Goal: Task Accomplishment & Management: Use online tool/utility

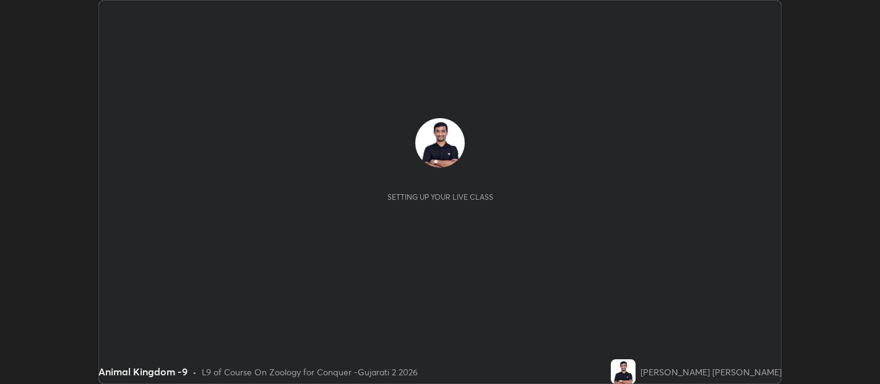
scroll to position [384, 879]
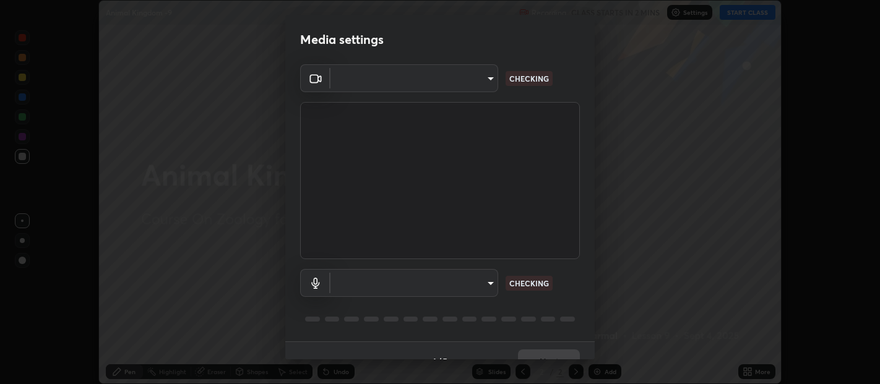
type input "b487a0c9c9d09bbbb380115422a62fd2740c7016d7b14ac64127474a774b5f74"
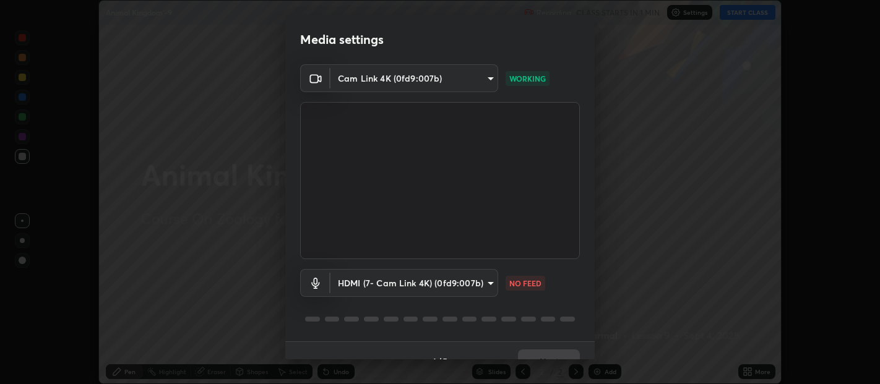
click at [490, 283] on body "Erase all Animal Kingdom -9 Recording CLASS STARTS IN 1 MIN Settings START CLAS…" at bounding box center [440, 192] width 880 height 384
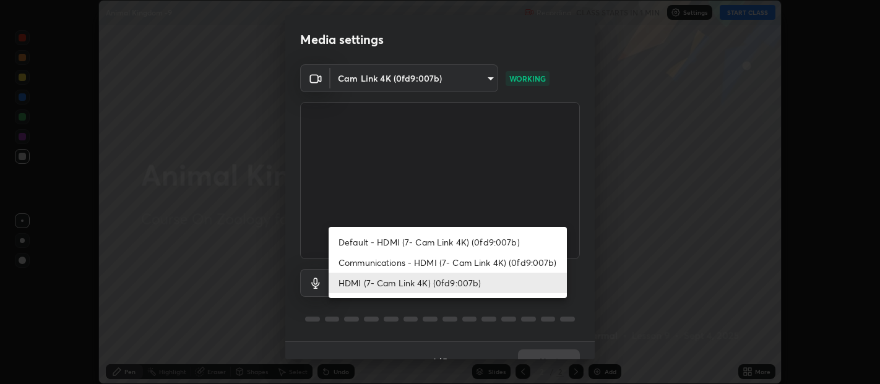
click at [457, 244] on li "Default - HDMI (7- Cam Link 4K) (0fd9:007b)" at bounding box center [447, 242] width 238 height 20
type input "default"
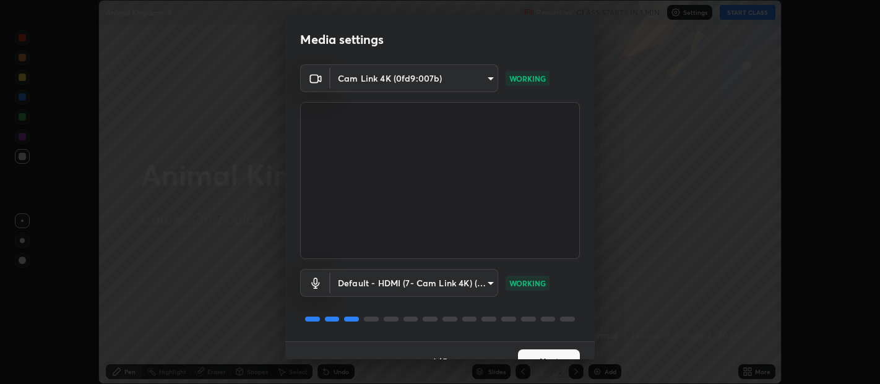
scroll to position [21, 0]
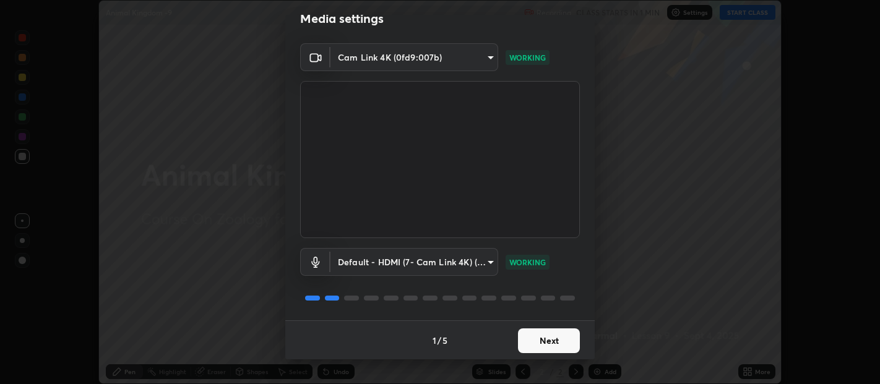
click at [538, 331] on button "Next" at bounding box center [549, 340] width 62 height 25
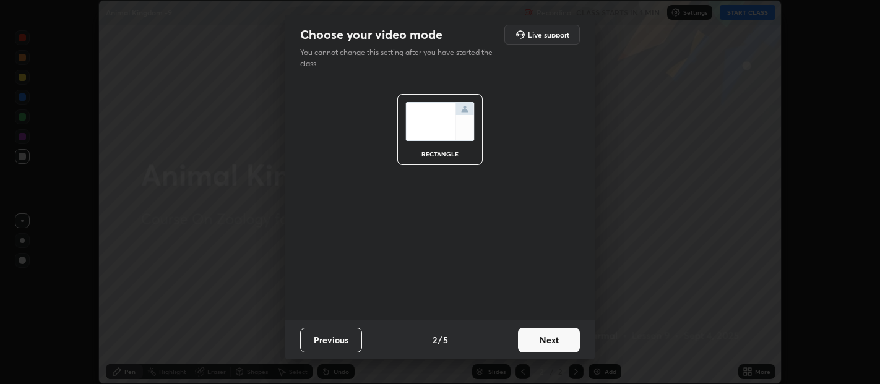
click at [542, 331] on button "Next" at bounding box center [549, 340] width 62 height 25
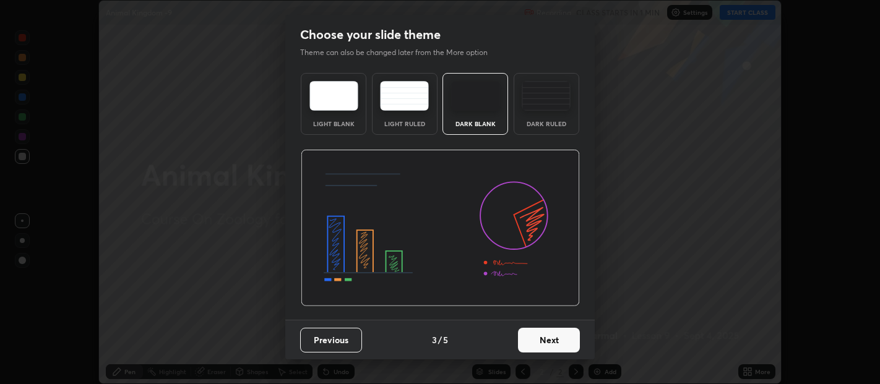
click at [546, 109] on img at bounding box center [545, 96] width 49 height 30
click at [545, 335] on button "Next" at bounding box center [549, 340] width 62 height 25
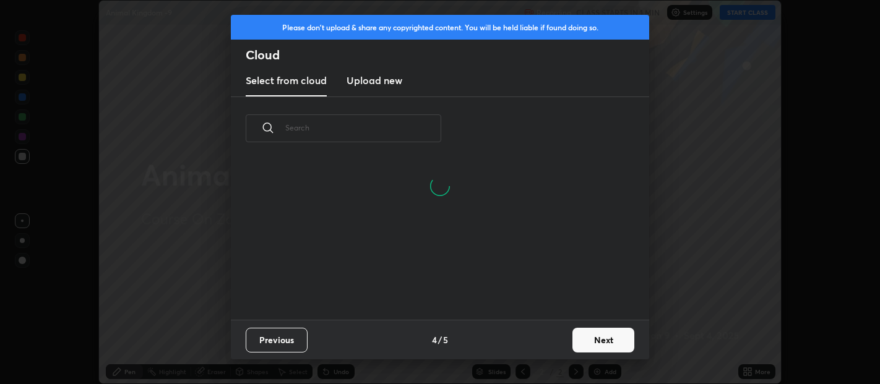
scroll to position [160, 397]
click at [601, 341] on button "Next" at bounding box center [603, 340] width 62 height 25
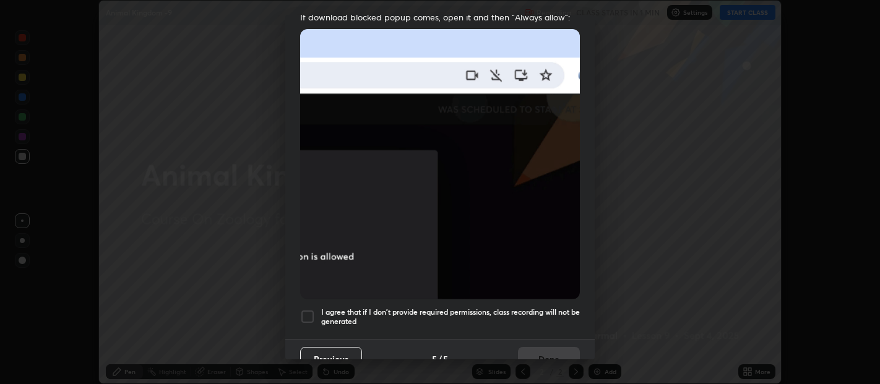
scroll to position [273, 0]
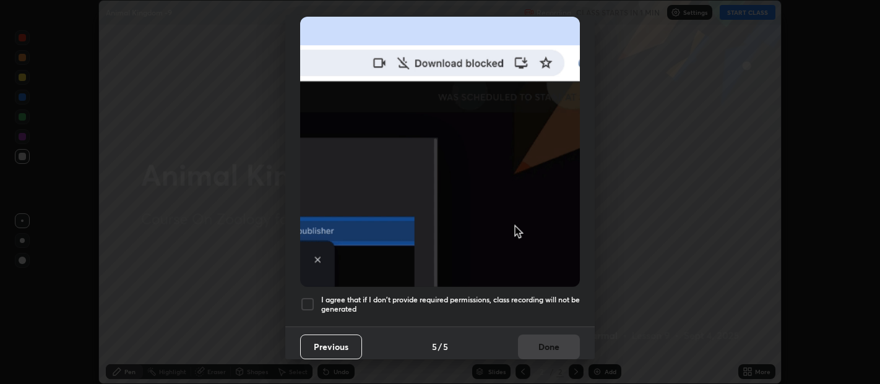
click at [306, 297] on div at bounding box center [307, 304] width 15 height 15
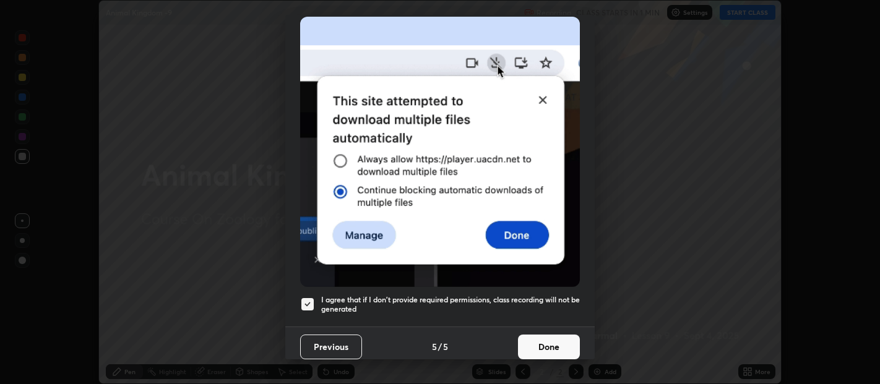
click at [551, 343] on button "Done" at bounding box center [549, 347] width 62 height 25
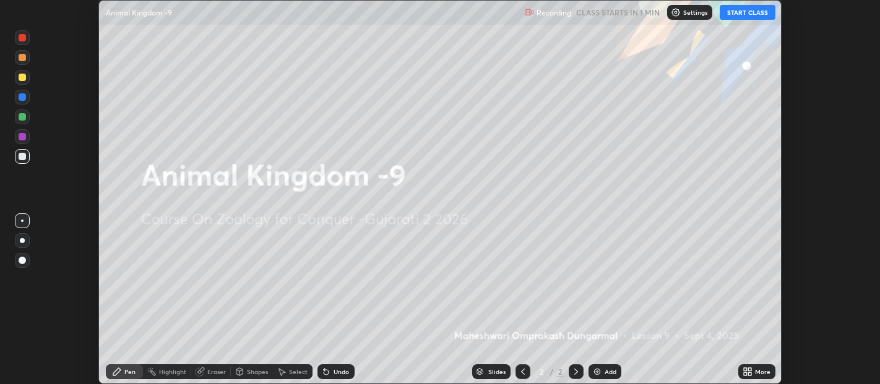
click at [736, 14] on button "START CLASS" at bounding box center [747, 12] width 56 height 15
click at [749, 369] on icon at bounding box center [749, 369] width 3 height 3
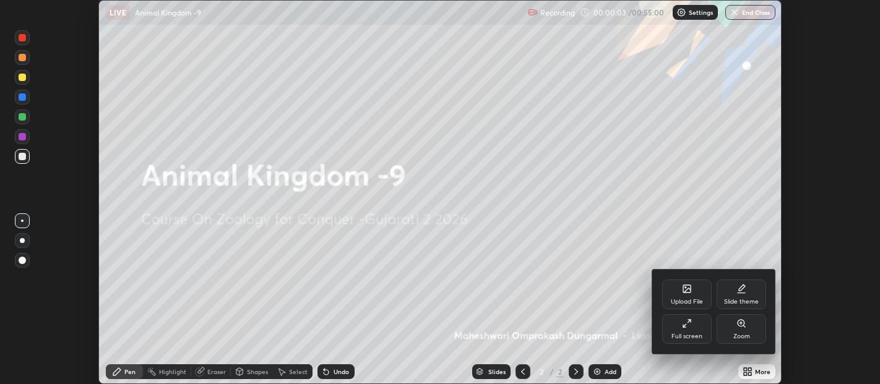
click at [605, 322] on div at bounding box center [440, 192] width 880 height 384
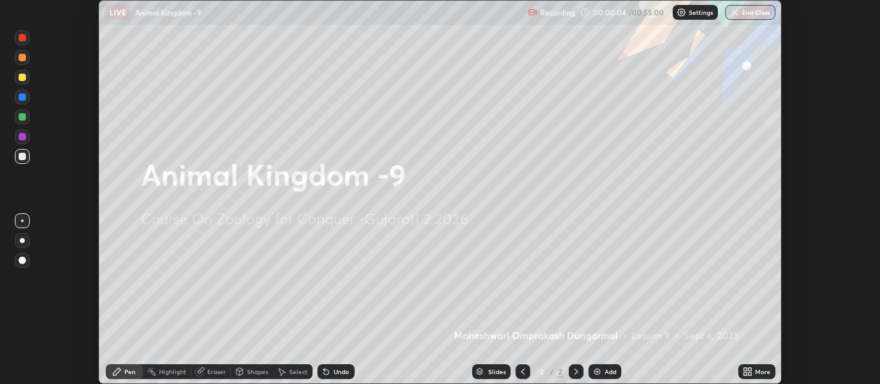
click at [595, 374] on img at bounding box center [597, 372] width 10 height 10
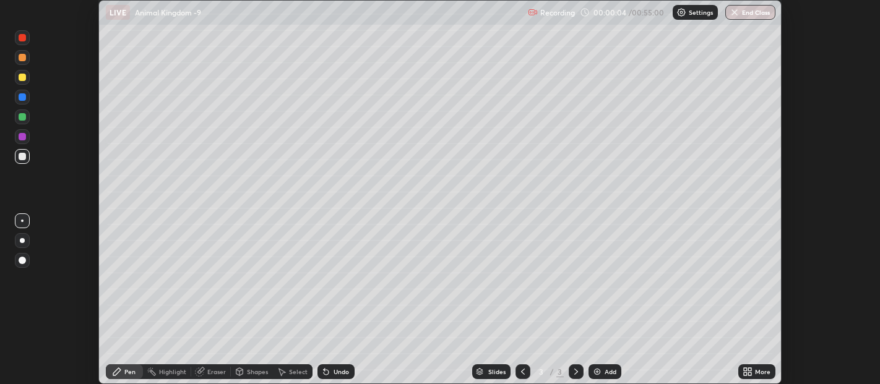
click at [744, 371] on icon at bounding box center [745, 369] width 3 height 3
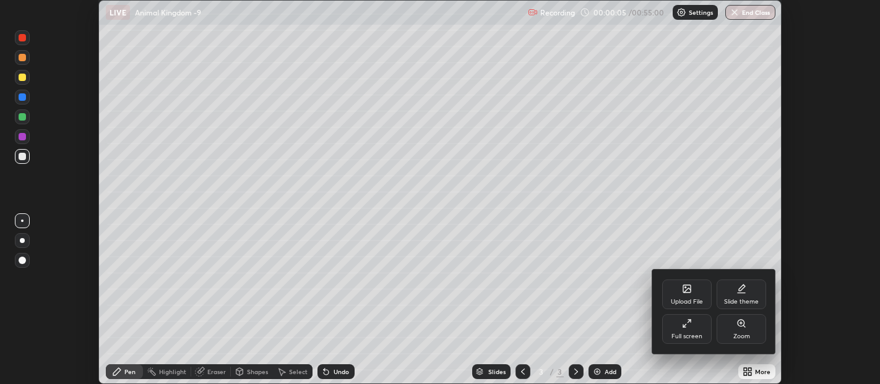
click at [683, 294] on div "Upload File" at bounding box center [686, 295] width 49 height 30
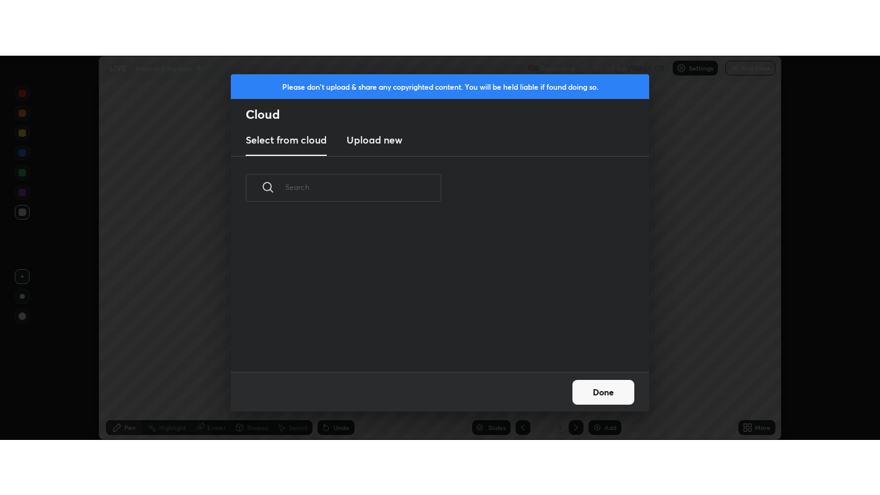
scroll to position [152, 397]
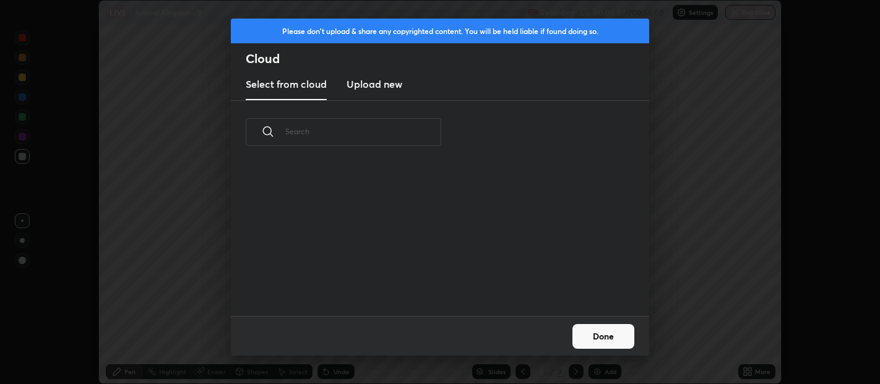
click at [375, 87] on h3 "Upload new" at bounding box center [374, 84] width 56 height 15
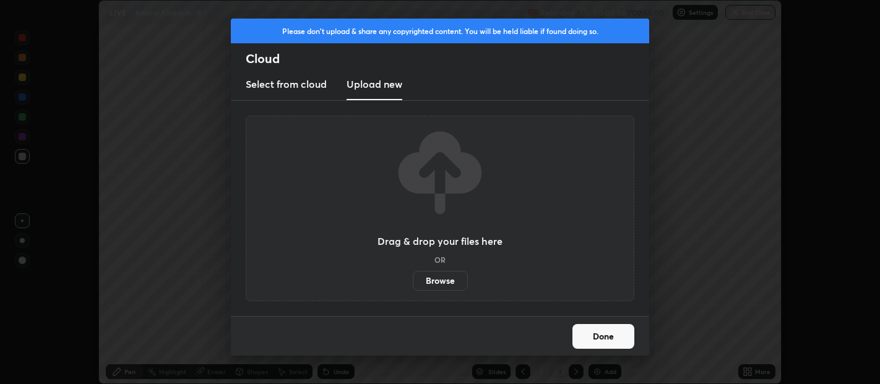
click at [442, 283] on label "Browse" at bounding box center [440, 281] width 55 height 20
click at [413, 283] on input "Browse" at bounding box center [413, 281] width 0 height 20
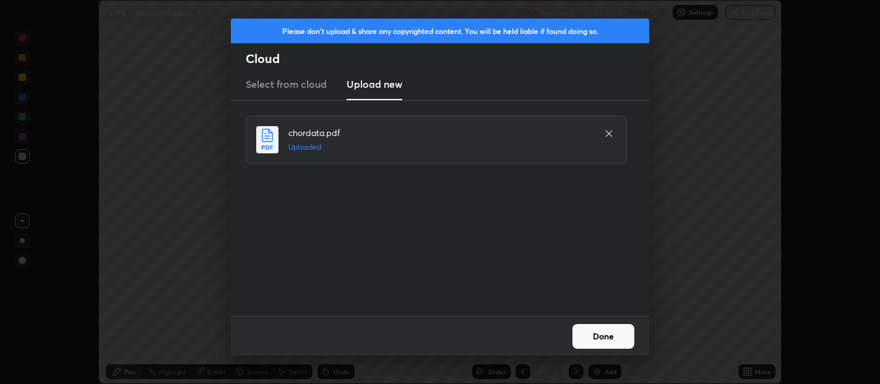
click at [596, 335] on button "Done" at bounding box center [603, 336] width 62 height 25
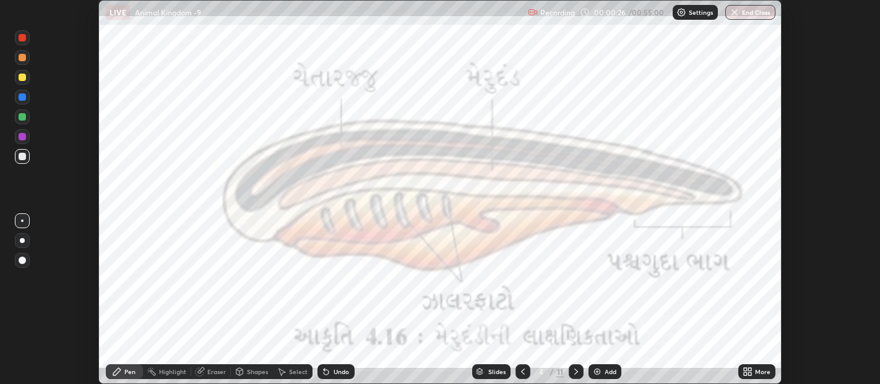
click at [747, 371] on icon at bounding box center [745, 369] width 3 height 3
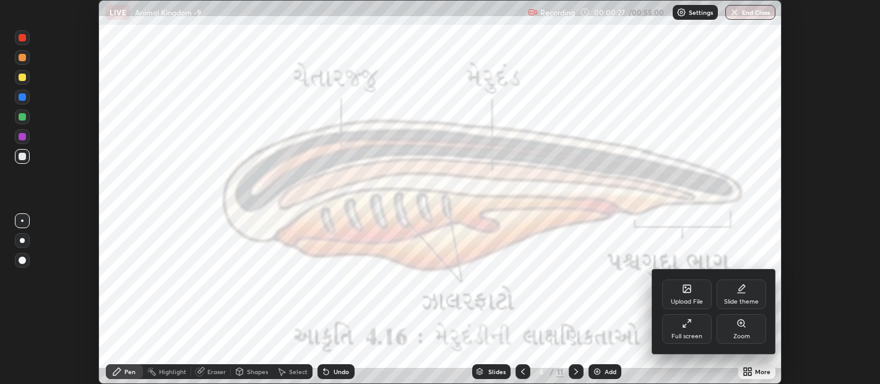
click at [689, 322] on icon at bounding box center [687, 324] width 10 height 10
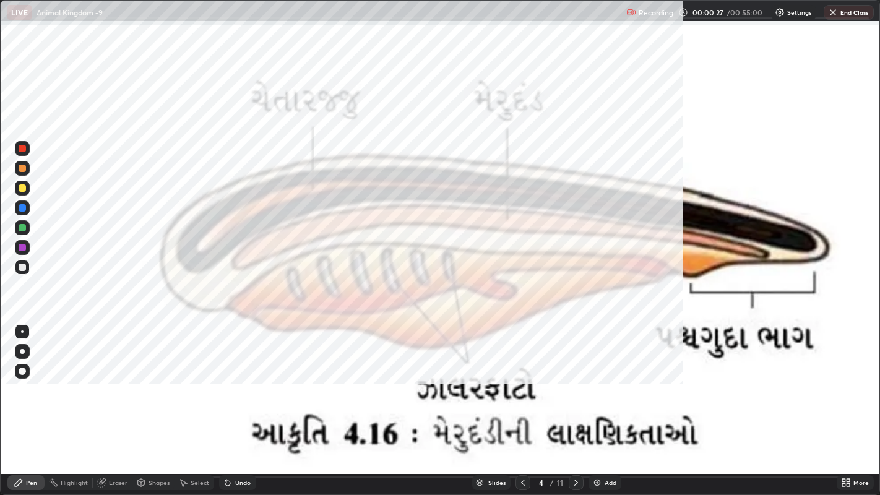
scroll to position [495, 880]
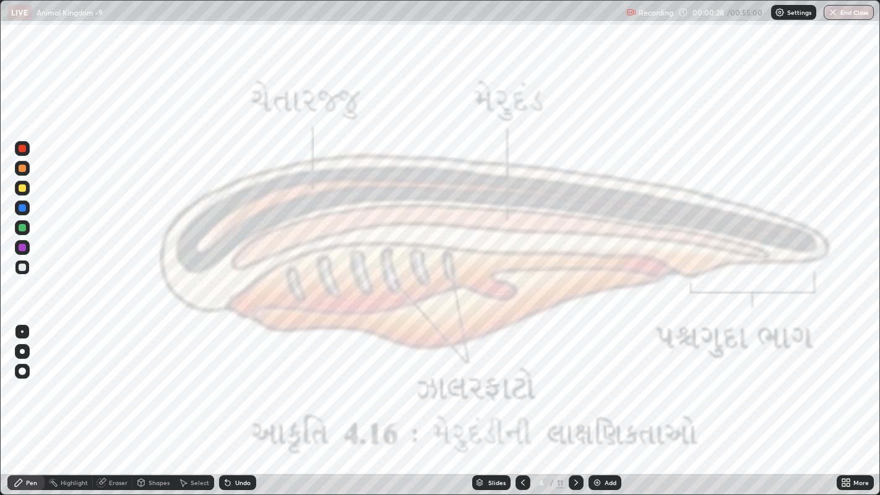
click at [574, 384] on icon at bounding box center [576, 483] width 10 height 10
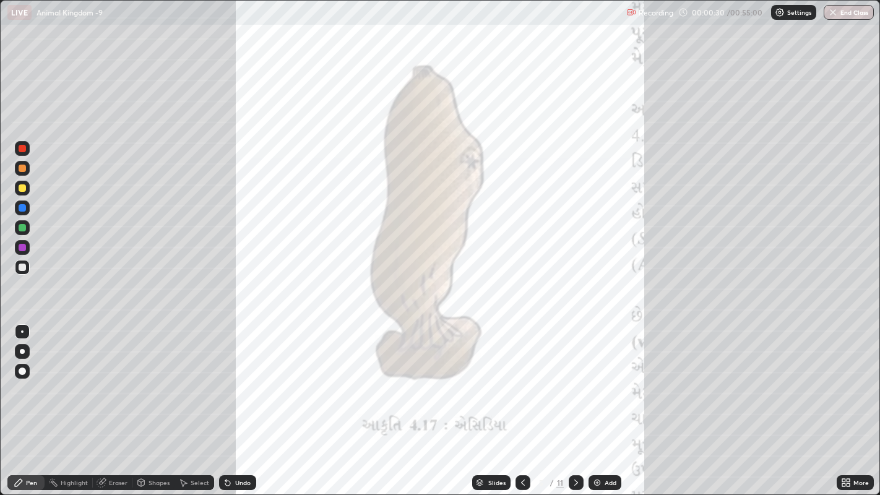
click at [574, 384] on icon at bounding box center [576, 483] width 10 height 10
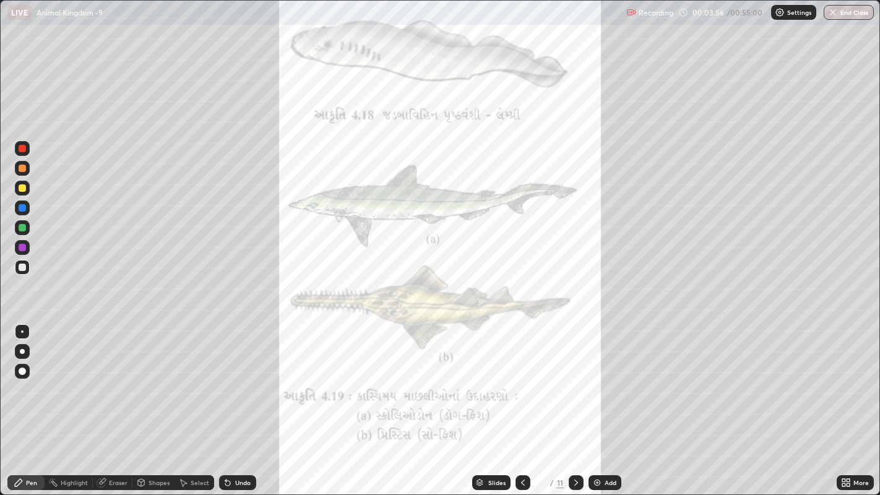
click at [575, 384] on div at bounding box center [575, 482] width 15 height 15
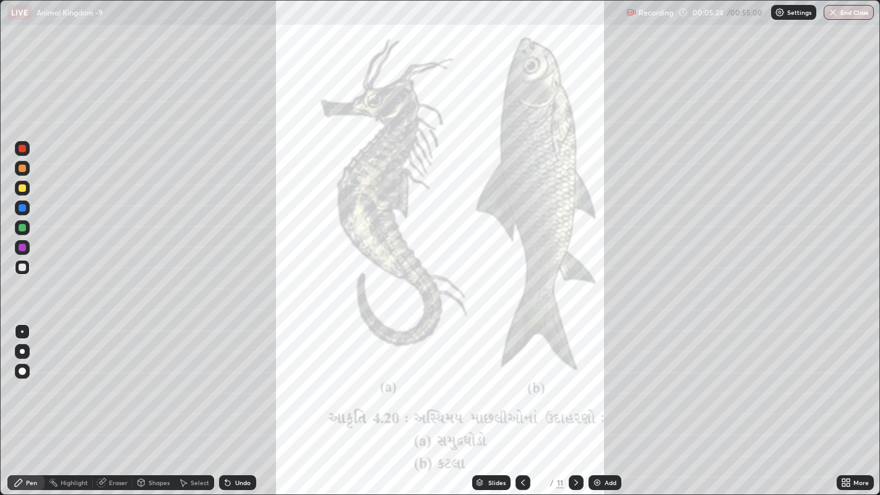
click at [575, 384] on icon at bounding box center [576, 482] width 4 height 6
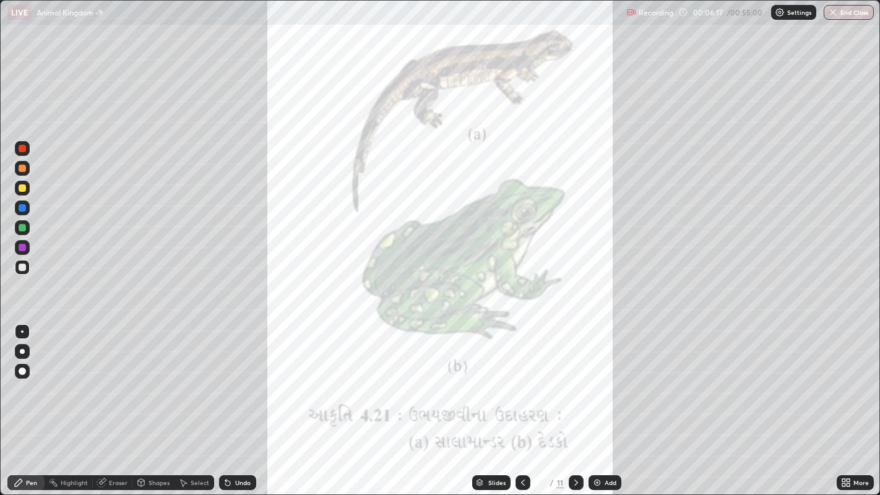
click at [17, 384] on icon at bounding box center [19, 483] width 10 height 10
click at [22, 350] on div at bounding box center [22, 351] width 5 height 5
click at [140, 384] on icon at bounding box center [141, 482] width 7 height 2
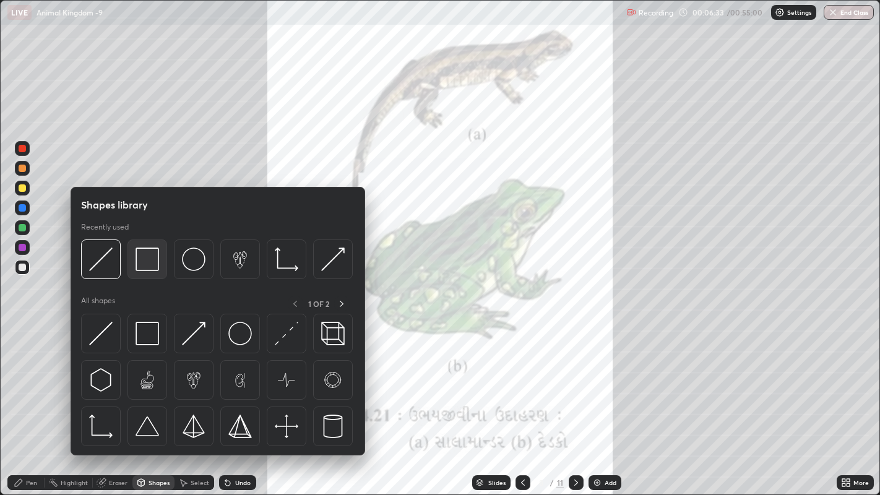
click at [147, 265] on img at bounding box center [147, 259] width 24 height 24
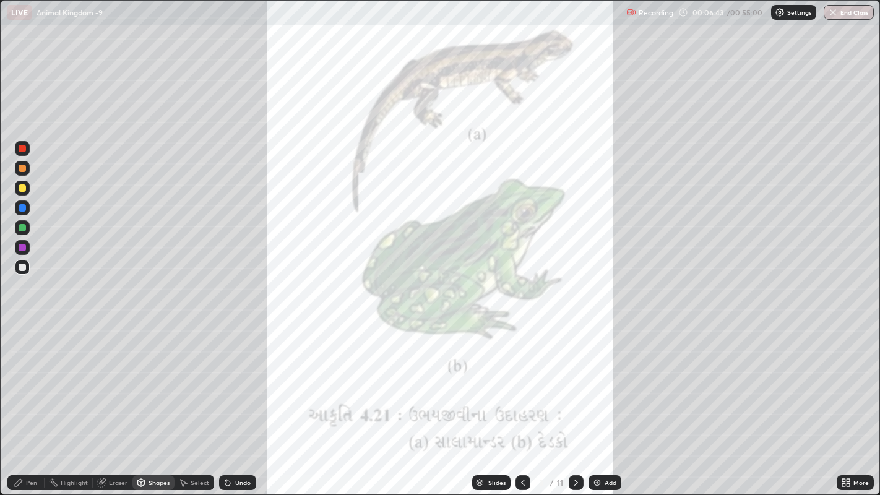
click at [28, 384] on div "Pen" at bounding box center [31, 482] width 11 height 6
click at [22, 267] on div at bounding box center [22, 267] width 7 height 7
click at [22, 188] on div at bounding box center [22, 187] width 7 height 7
click at [22, 250] on div at bounding box center [22, 247] width 7 height 7
click at [182, 384] on icon at bounding box center [184, 482] width 7 height 7
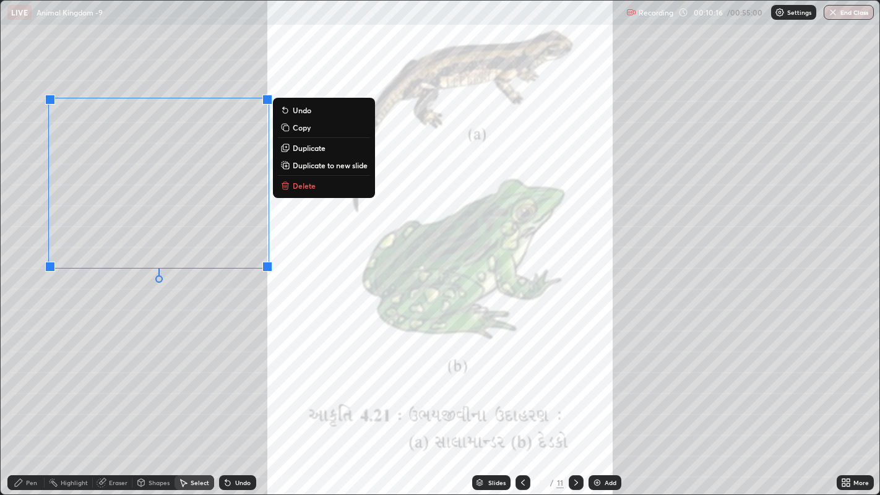
click at [62, 384] on div "0 ° Undo Copy Duplicate Duplicate to new slide Delete" at bounding box center [440, 248] width 879 height 494
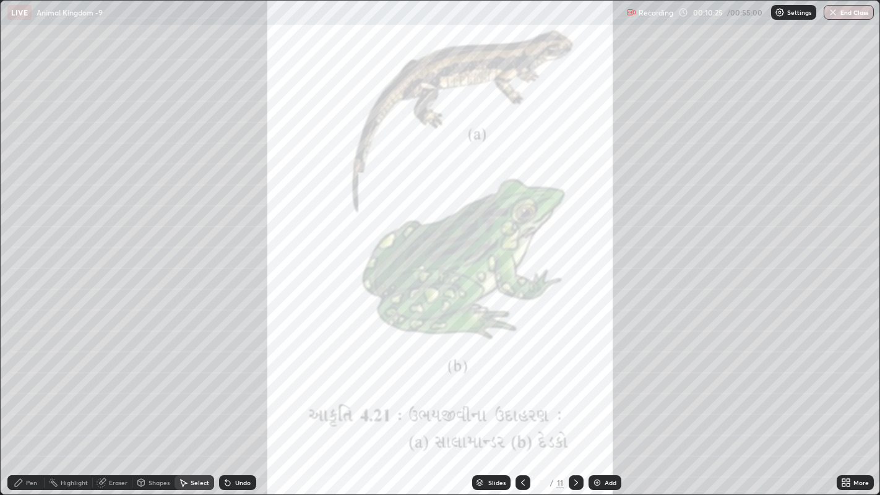
click at [24, 384] on div "Pen" at bounding box center [25, 482] width 37 height 15
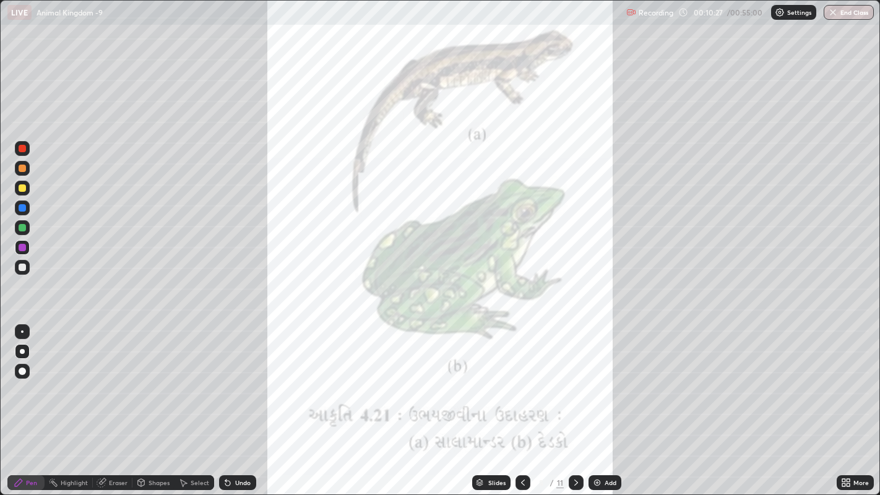
click at [20, 186] on div at bounding box center [22, 187] width 7 height 7
click at [20, 206] on div at bounding box center [22, 207] width 7 height 7
click at [22, 331] on div at bounding box center [22, 331] width 2 height 2
click at [24, 186] on div at bounding box center [22, 187] width 7 height 7
click at [22, 169] on div at bounding box center [22, 168] width 7 height 7
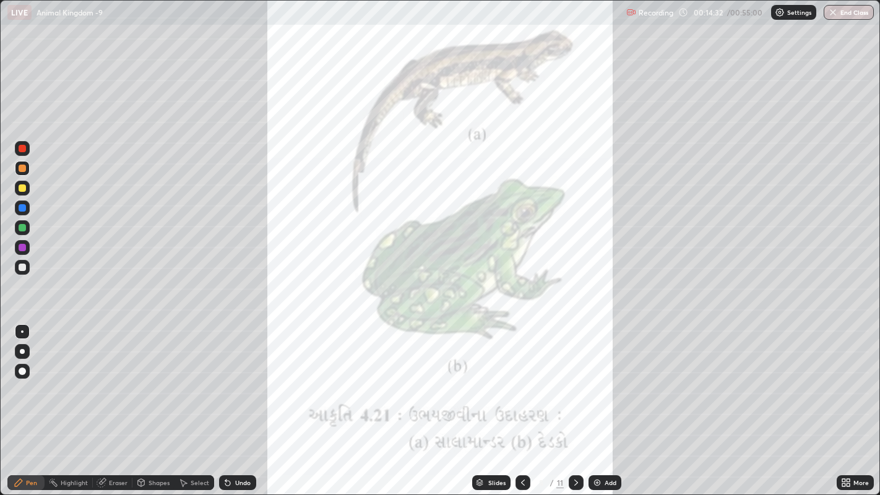
click at [21, 351] on div at bounding box center [22, 351] width 5 height 5
click at [21, 226] on div at bounding box center [22, 227] width 7 height 7
click at [22, 267] on div at bounding box center [22, 267] width 7 height 7
click at [22, 331] on div at bounding box center [22, 331] width 2 height 2
click at [231, 384] on div "Undo" at bounding box center [237, 482] width 37 height 15
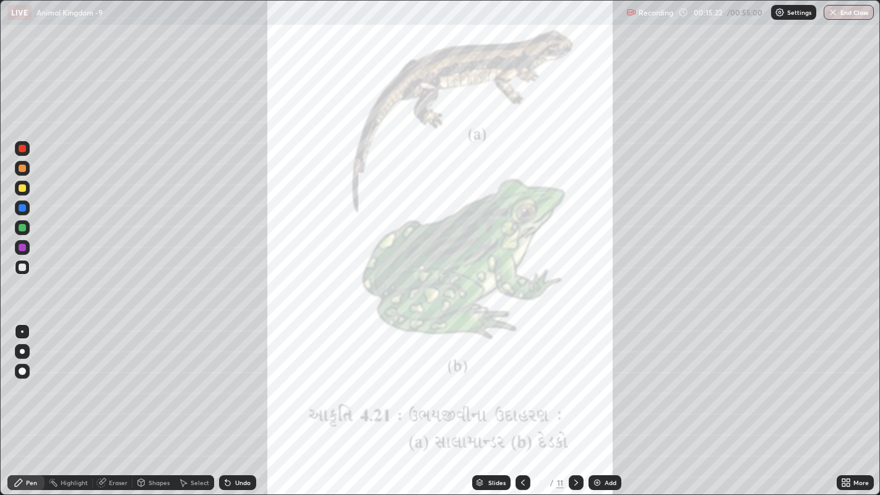
click at [238, 384] on div "Undo" at bounding box center [237, 482] width 37 height 15
click at [593, 384] on img at bounding box center [597, 483] width 10 height 10
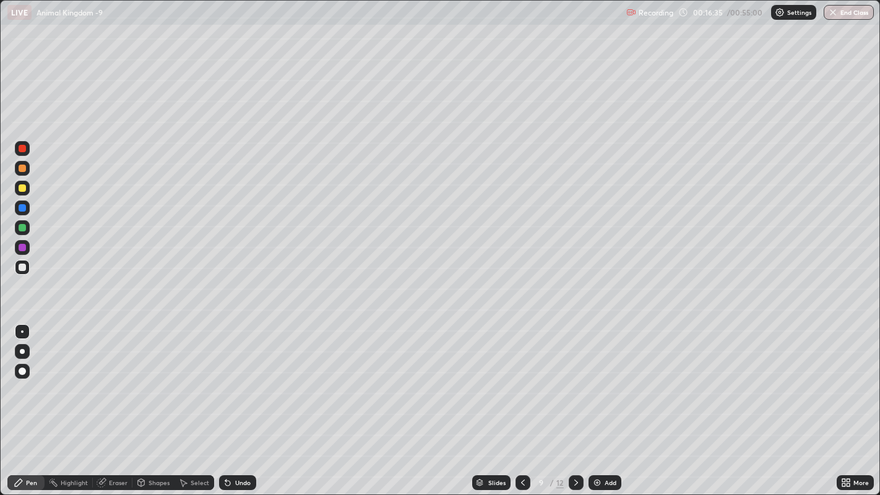
click at [19, 189] on div at bounding box center [22, 187] width 7 height 7
click at [240, 384] on div "Undo" at bounding box center [242, 482] width 15 height 6
click at [232, 384] on div "Undo" at bounding box center [237, 482] width 37 height 15
click at [225, 384] on icon at bounding box center [225, 479] width 1 height 1
click at [232, 384] on div "Undo" at bounding box center [237, 482] width 37 height 15
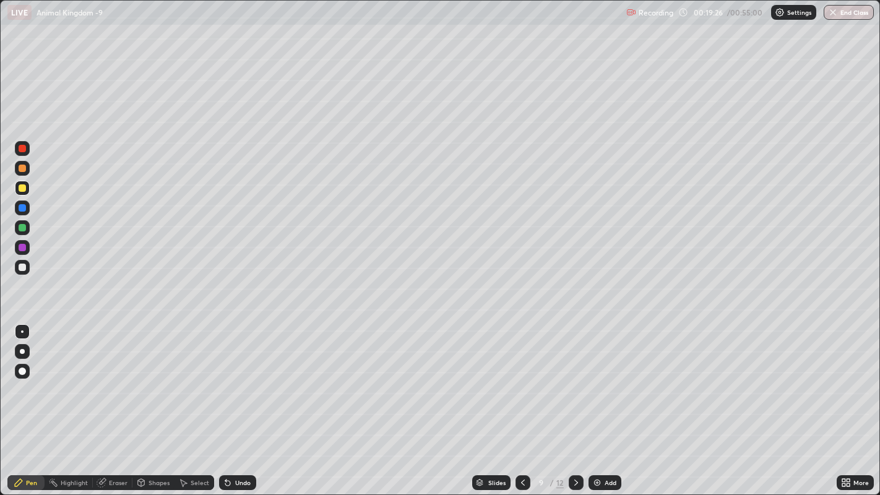
click at [228, 384] on icon at bounding box center [227, 483] width 5 height 5
click at [596, 384] on img at bounding box center [597, 483] width 10 height 10
click at [22, 351] on div at bounding box center [22, 351] width 5 height 5
click at [24, 225] on div at bounding box center [22, 227] width 7 height 7
click at [22, 146] on div at bounding box center [22, 148] width 7 height 7
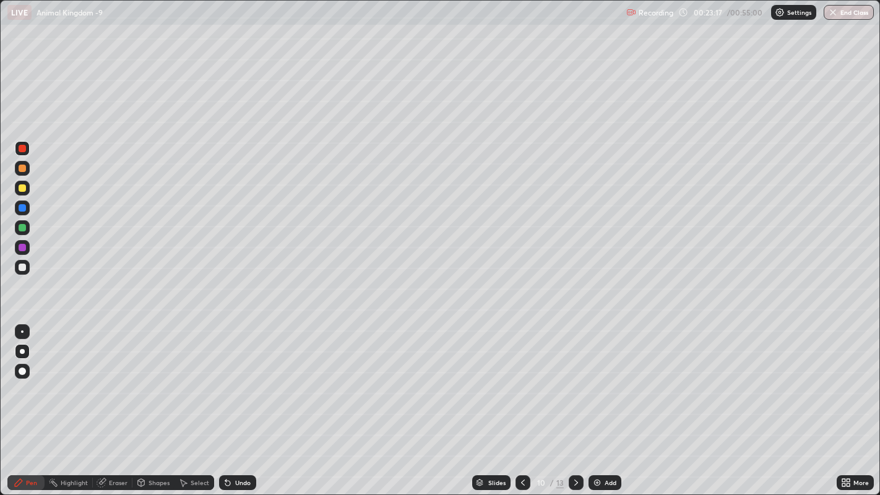
click at [21, 169] on div at bounding box center [22, 168] width 7 height 7
click at [228, 384] on icon at bounding box center [228, 483] width 10 height 10
click at [233, 384] on div "Undo" at bounding box center [237, 482] width 37 height 15
click at [234, 384] on div "Undo" at bounding box center [237, 482] width 37 height 15
click at [22, 228] on div at bounding box center [22, 227] width 7 height 7
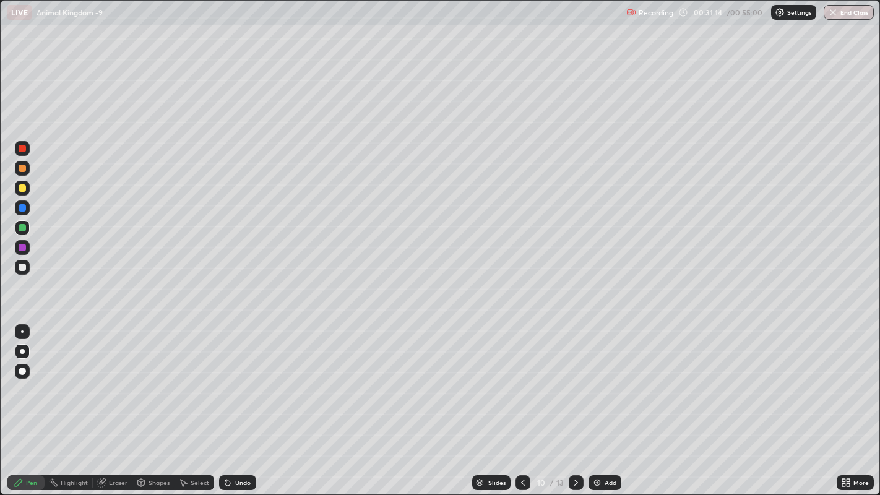
click at [594, 384] on img at bounding box center [597, 483] width 10 height 10
click at [574, 384] on icon at bounding box center [576, 483] width 10 height 10
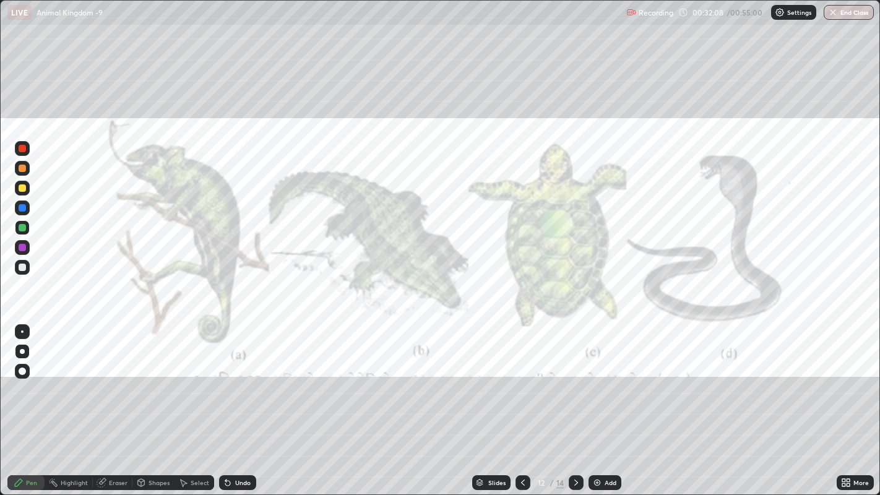
click at [22, 351] on div at bounding box center [22, 351] width 5 height 5
click at [22, 267] on div at bounding box center [22, 267] width 7 height 7
click at [574, 384] on icon at bounding box center [576, 483] width 10 height 10
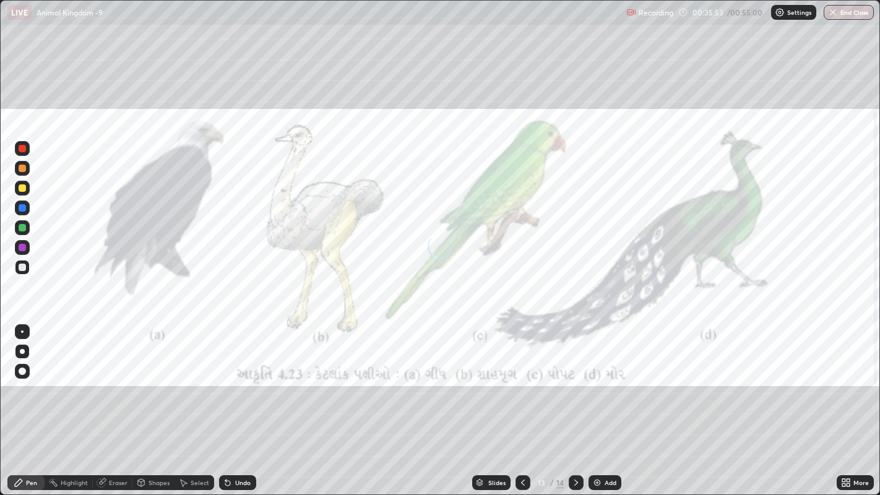
click at [523, 384] on icon at bounding box center [523, 483] width 10 height 10
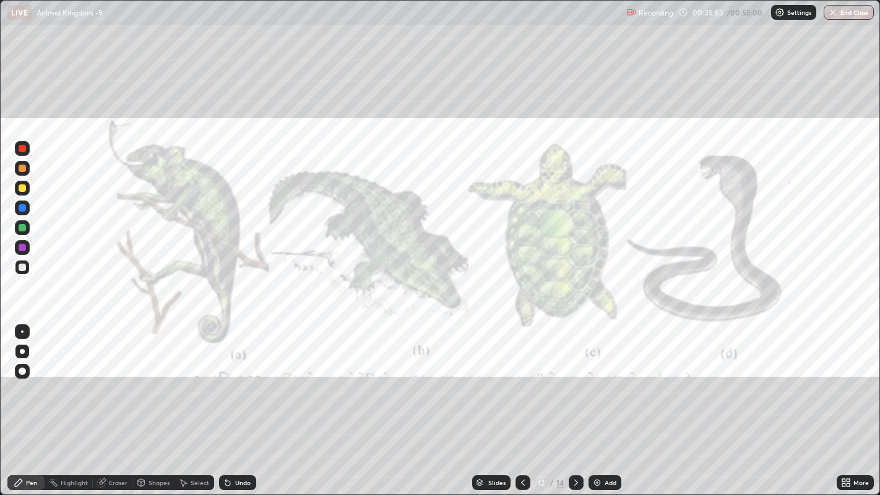
click at [598, 384] on img at bounding box center [597, 483] width 10 height 10
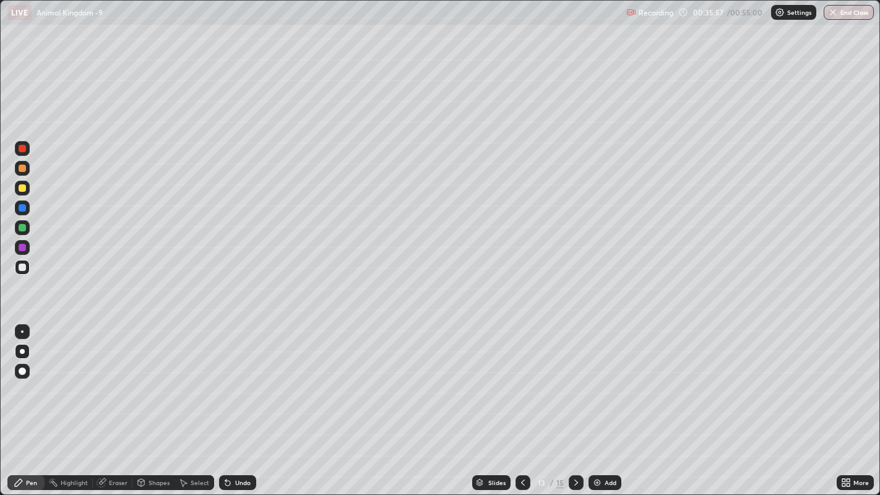
click at [22, 351] on div at bounding box center [22, 351] width 5 height 5
click at [521, 384] on icon at bounding box center [523, 483] width 10 height 10
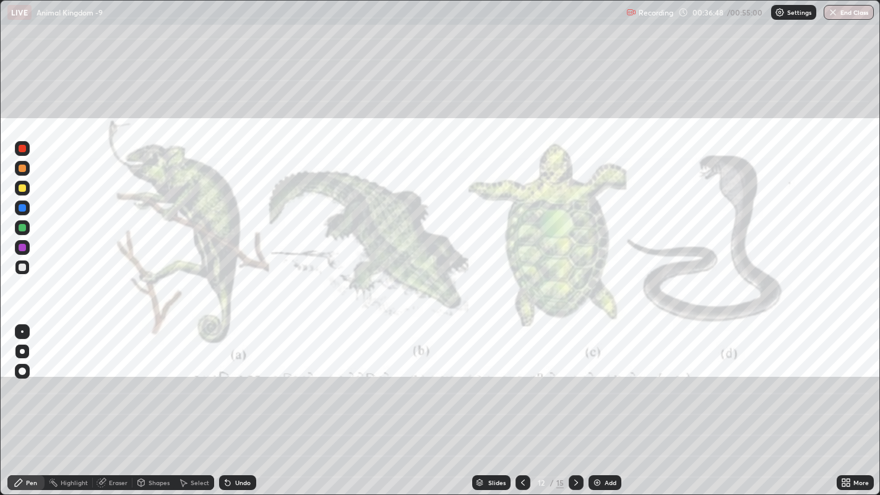
click at [574, 384] on icon at bounding box center [576, 483] width 10 height 10
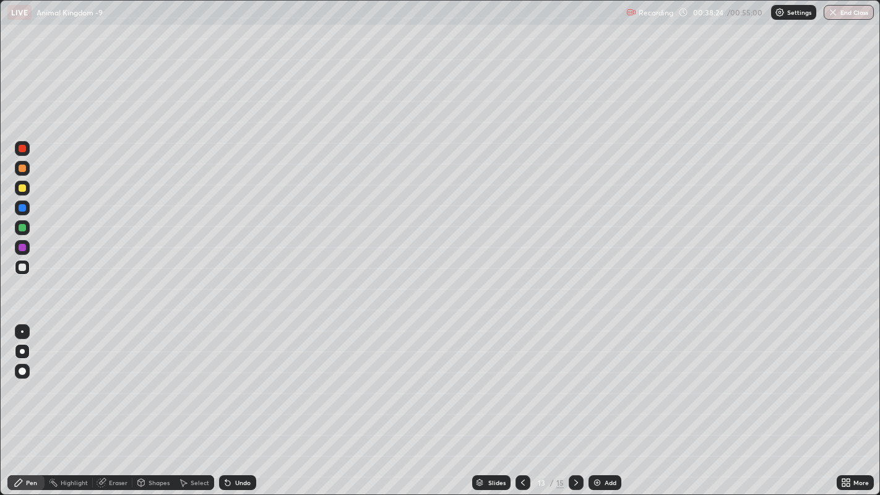
click at [522, 384] on icon at bounding box center [523, 483] width 10 height 10
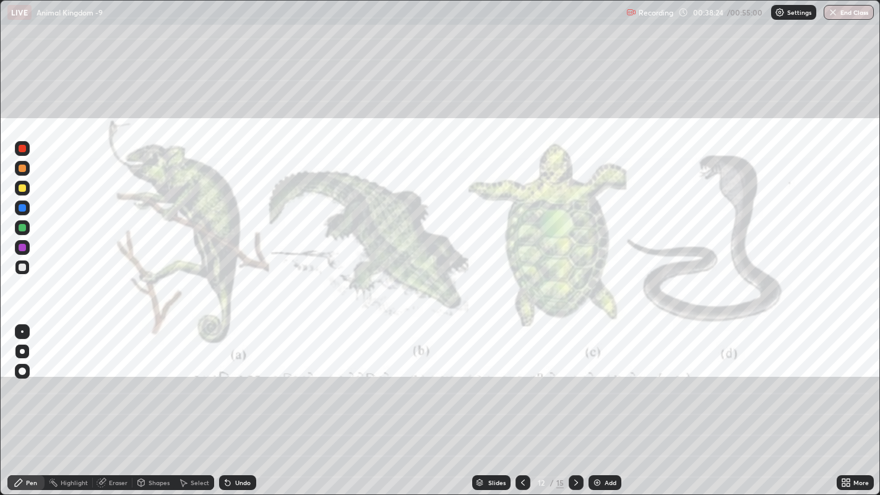
click at [520, 384] on icon at bounding box center [523, 483] width 10 height 10
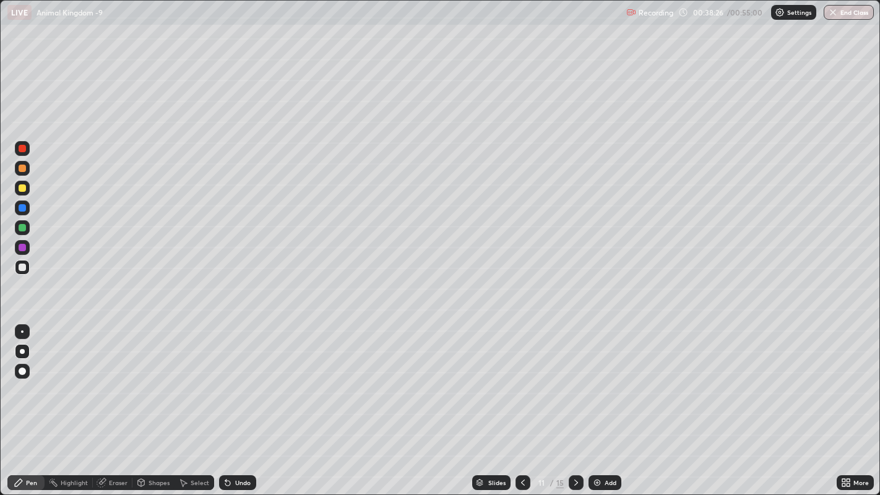
click at [521, 384] on icon at bounding box center [523, 483] width 10 height 10
click at [574, 384] on icon at bounding box center [576, 483] width 10 height 10
click at [568, 384] on div at bounding box center [575, 482] width 15 height 15
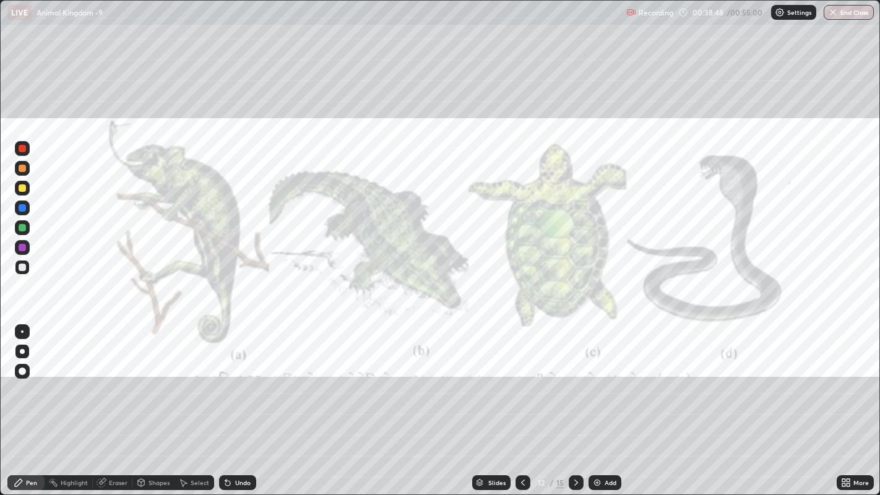
click at [572, 384] on icon at bounding box center [576, 483] width 10 height 10
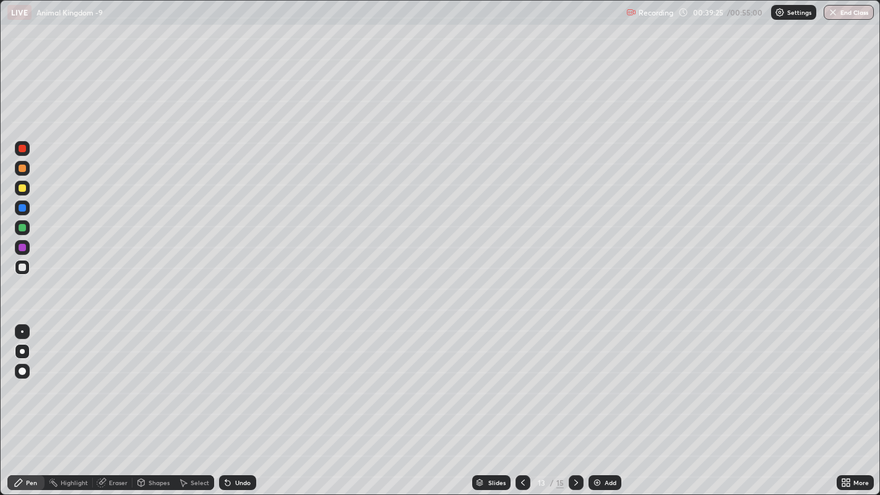
click at [22, 331] on div at bounding box center [22, 331] width 2 height 2
click at [27, 187] on div at bounding box center [22, 188] width 15 height 15
click at [596, 384] on img at bounding box center [597, 483] width 10 height 10
click at [226, 384] on icon at bounding box center [227, 483] width 5 height 5
click at [232, 384] on div "Undo" at bounding box center [237, 482] width 37 height 15
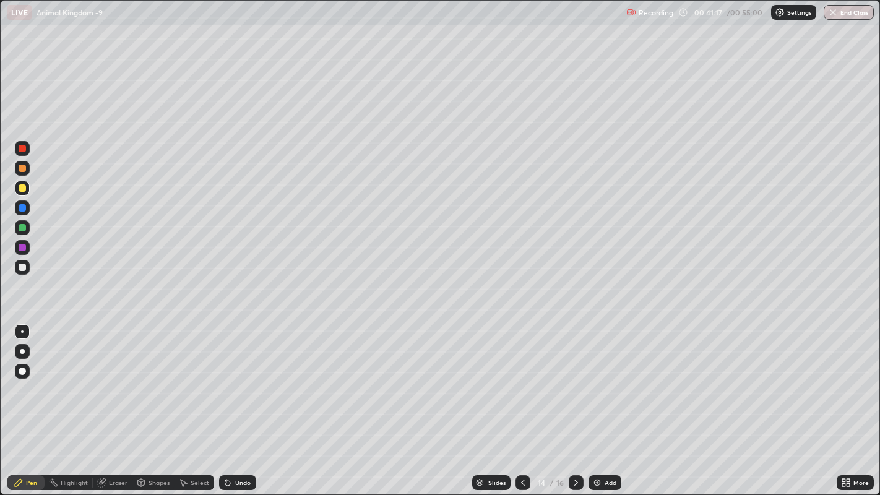
click at [226, 384] on icon at bounding box center [227, 483] width 5 height 5
click at [24, 168] on div at bounding box center [22, 168] width 7 height 7
click at [24, 247] on div at bounding box center [22, 247] width 7 height 7
click at [19, 210] on div at bounding box center [22, 207] width 7 height 7
click at [23, 247] on div at bounding box center [22, 247] width 7 height 7
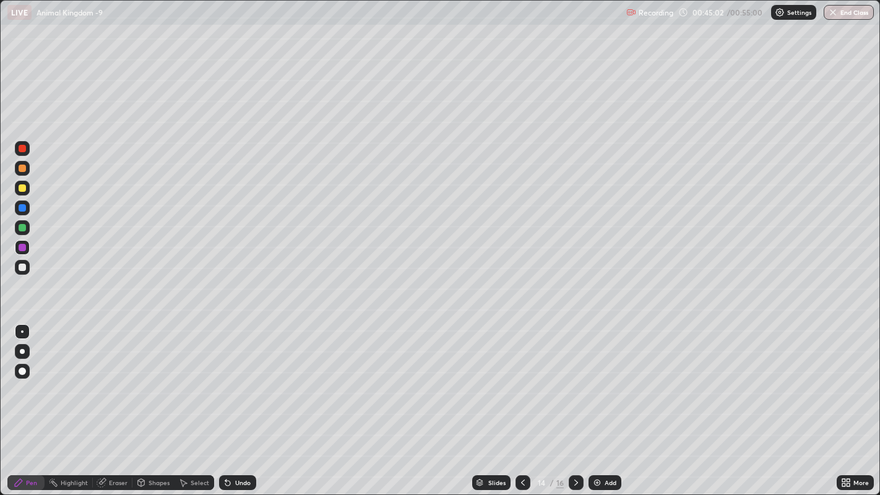
click at [23, 372] on div at bounding box center [22, 370] width 7 height 7
click at [23, 266] on div at bounding box center [22, 267] width 7 height 7
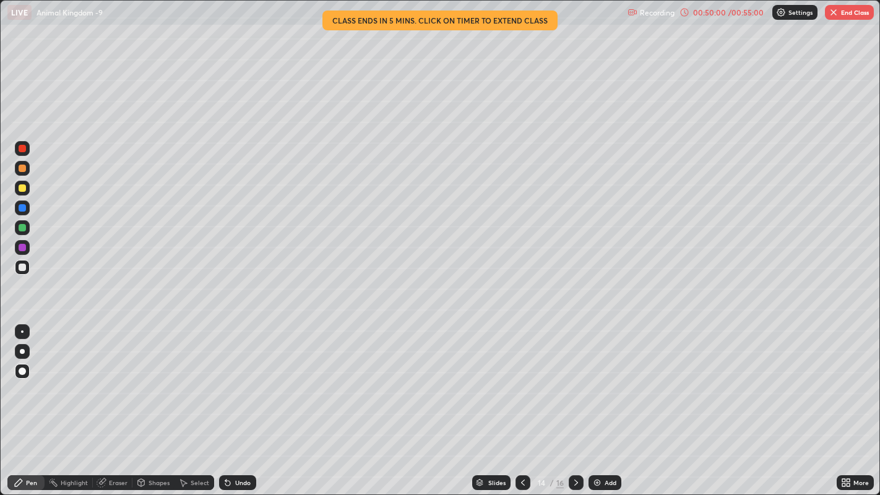
click at [574, 384] on icon at bounding box center [576, 483] width 10 height 10
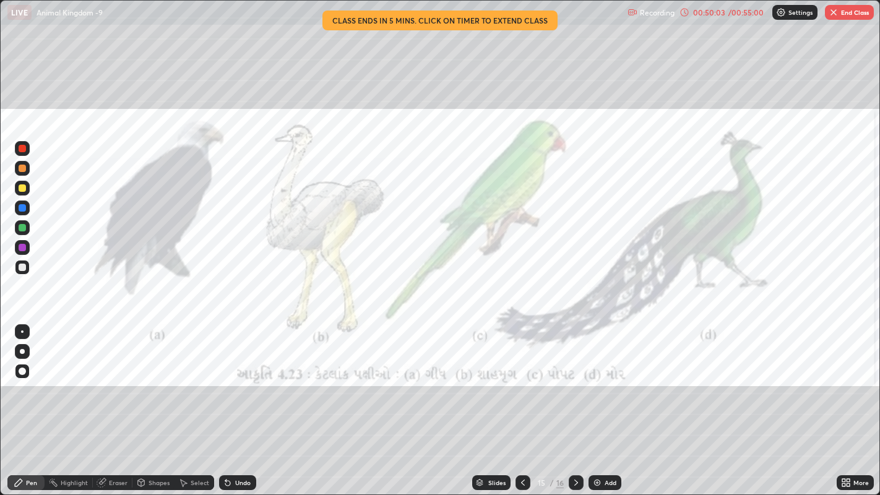
click at [521, 384] on icon at bounding box center [523, 483] width 10 height 10
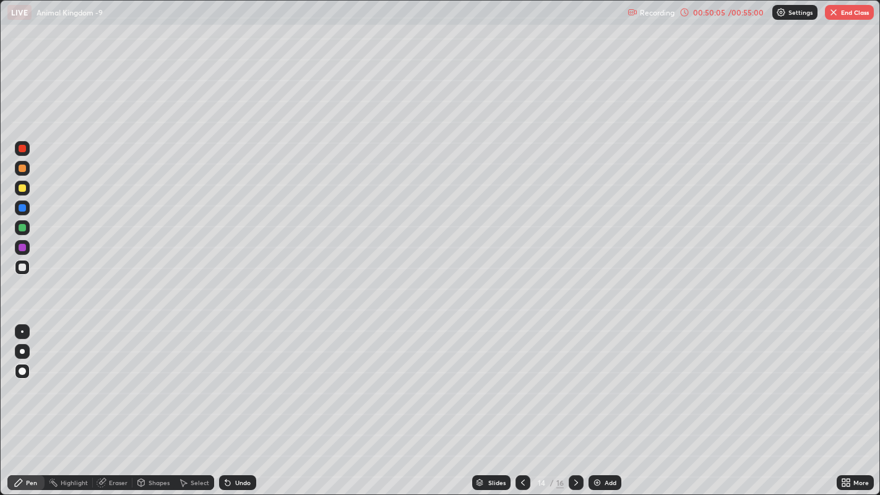
click at [595, 384] on img at bounding box center [597, 483] width 10 height 10
click at [31, 384] on div "Pen" at bounding box center [25, 482] width 37 height 15
click at [22, 331] on div at bounding box center [22, 331] width 2 height 2
click at [227, 384] on icon at bounding box center [228, 483] width 10 height 10
click at [228, 384] on icon at bounding box center [227, 483] width 5 height 5
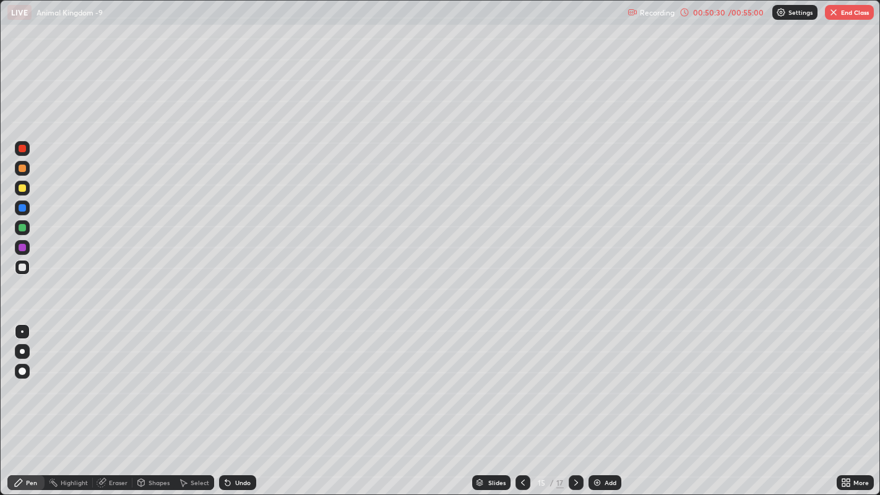
click at [226, 384] on icon at bounding box center [227, 483] width 5 height 5
click at [230, 384] on icon at bounding box center [228, 483] width 10 height 10
click at [233, 384] on div "Undo" at bounding box center [237, 482] width 37 height 15
click at [226, 384] on icon at bounding box center [227, 483] width 5 height 5
click at [230, 384] on icon at bounding box center [228, 483] width 10 height 10
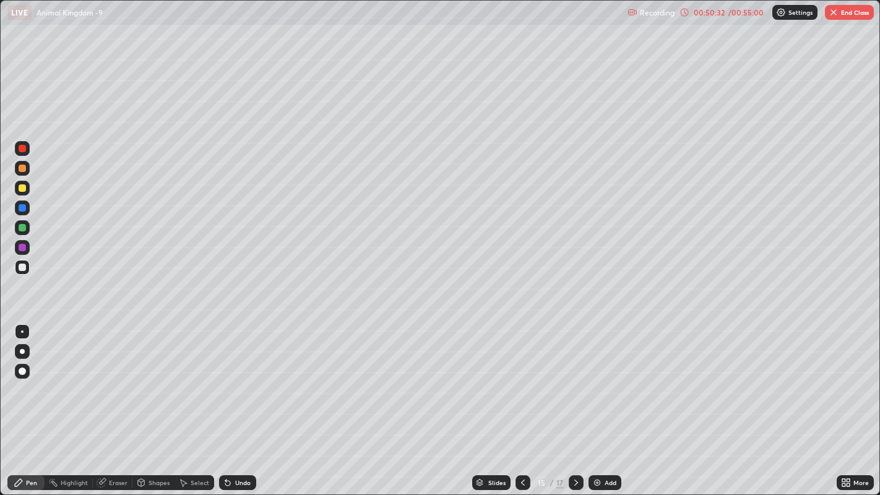
click at [231, 384] on icon at bounding box center [228, 483] width 10 height 10
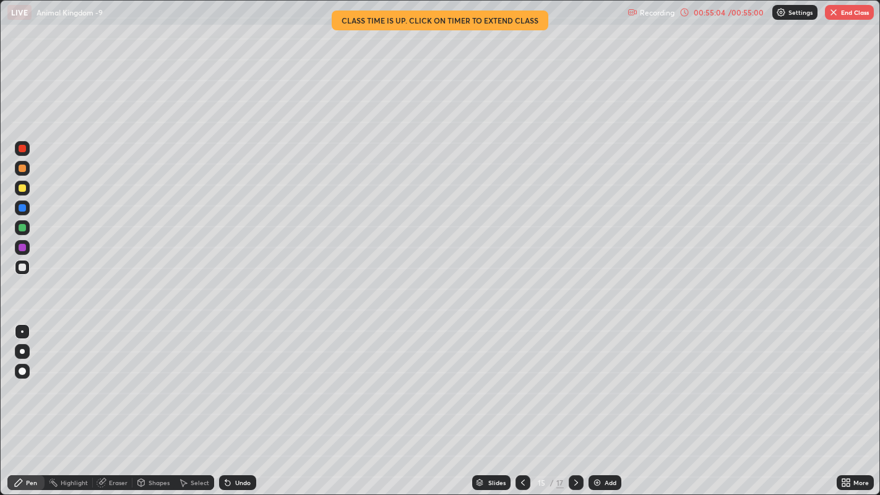
click at [714, 11] on div "00:55:04" at bounding box center [709, 12] width 35 height 7
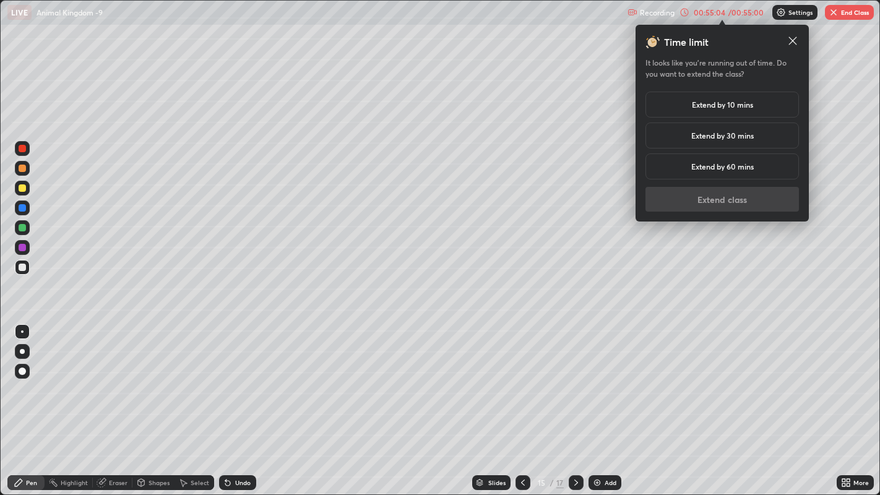
click at [708, 97] on div "Extend by 10 mins" at bounding box center [721, 105] width 153 height 26
click at [720, 196] on button "Extend class" at bounding box center [721, 199] width 153 height 25
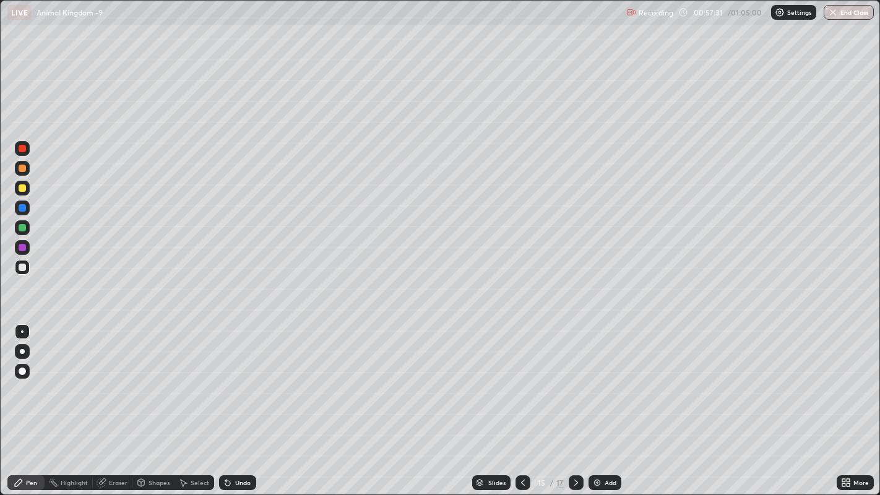
click at [842, 11] on button "End Class" at bounding box center [848, 12] width 50 height 15
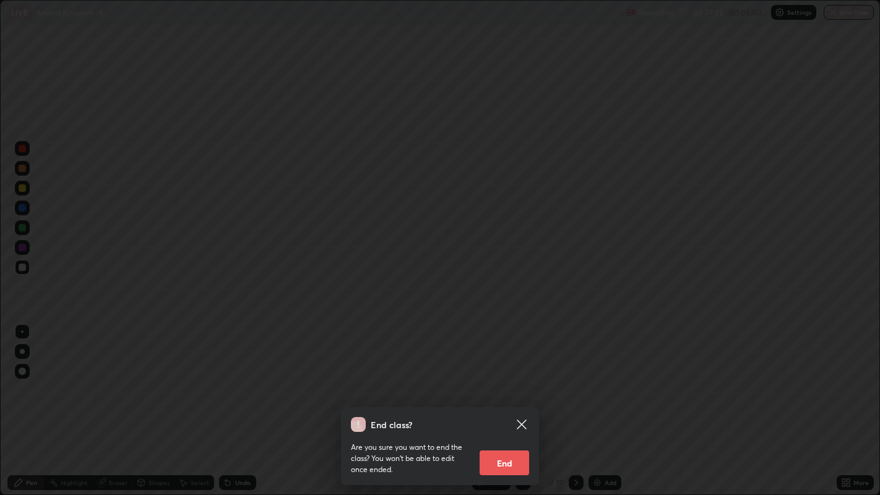
click at [504, 384] on button "End" at bounding box center [503, 462] width 49 height 25
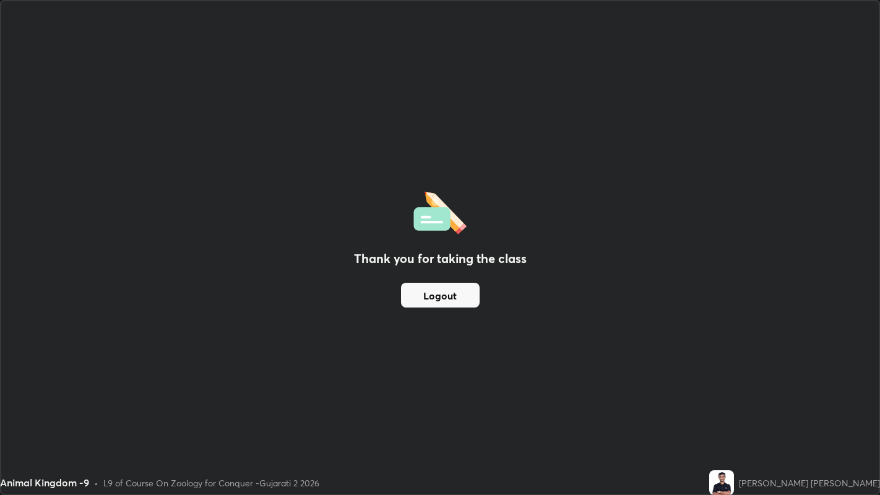
click at [435, 301] on button "Logout" at bounding box center [440, 295] width 79 height 25
click at [442, 296] on button "Logout" at bounding box center [440, 295] width 79 height 25
